Goal: Task Accomplishment & Management: Manage account settings

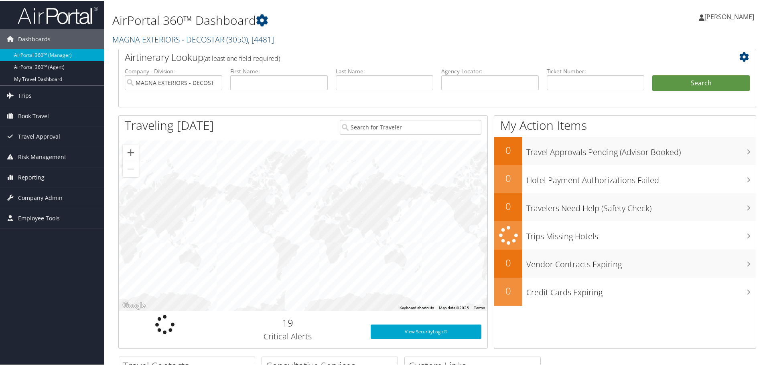
click at [151, 41] on link "MAGNA EXTERIORS - DECOSTAR ( 3050 ) , [ 4481 ]" at bounding box center [193, 38] width 162 height 11
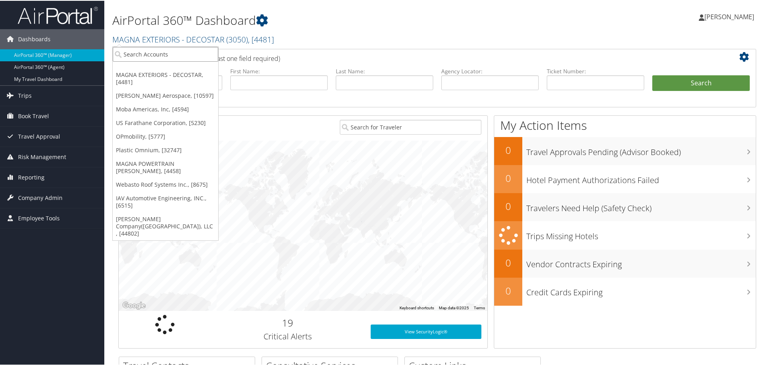
click at [148, 56] on input "search" at bounding box center [165, 53] width 105 height 15
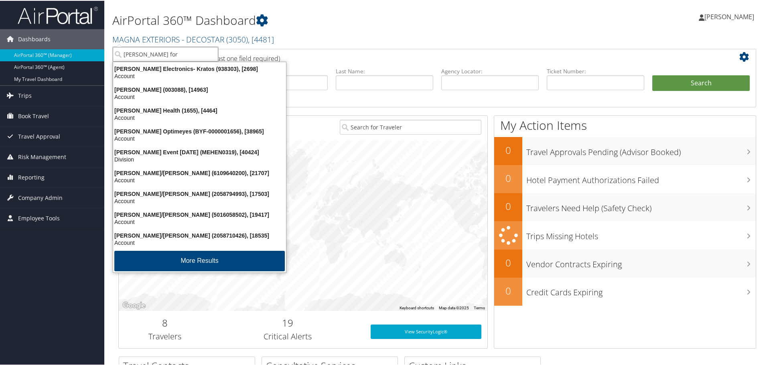
type input "henry ford"
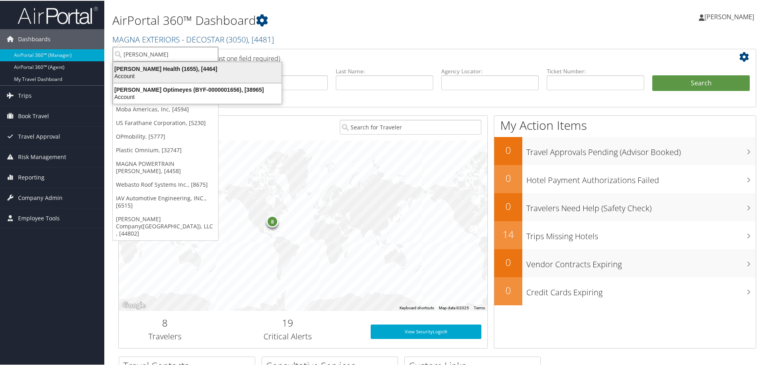
click at [148, 69] on div "Henry Ford Health (1655), [4464]" at bounding box center [197, 68] width 178 height 7
